Goal: Task Accomplishment & Management: Use online tool/utility

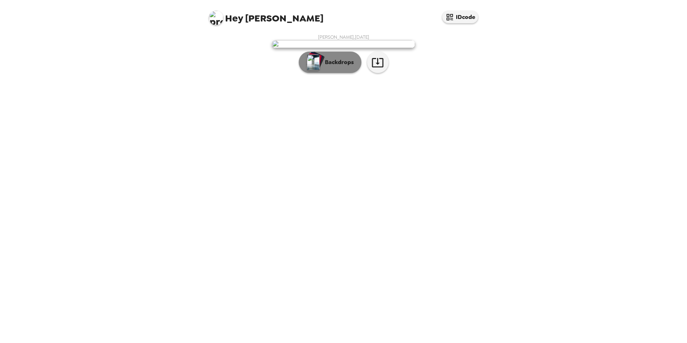
click at [331, 73] on button "Backdrops" at bounding box center [330, 61] width 63 height 21
